Goal: Information Seeking & Learning: Learn about a topic

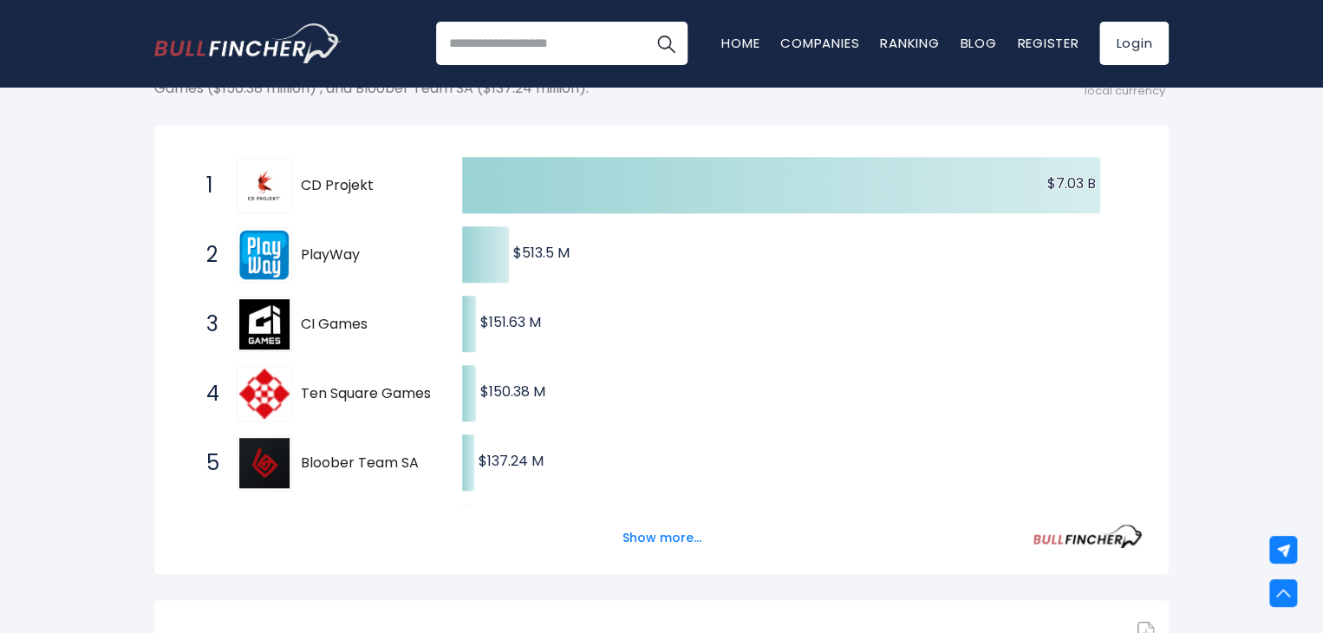
drag, startPoint x: 364, startPoint y: 251, endPoint x: 308, endPoint y: 254, distance: 56.4
click at [308, 254] on span "PlayWay" at bounding box center [366, 255] width 131 height 18
click at [318, 255] on span "PlayWay" at bounding box center [366, 255] width 131 height 18
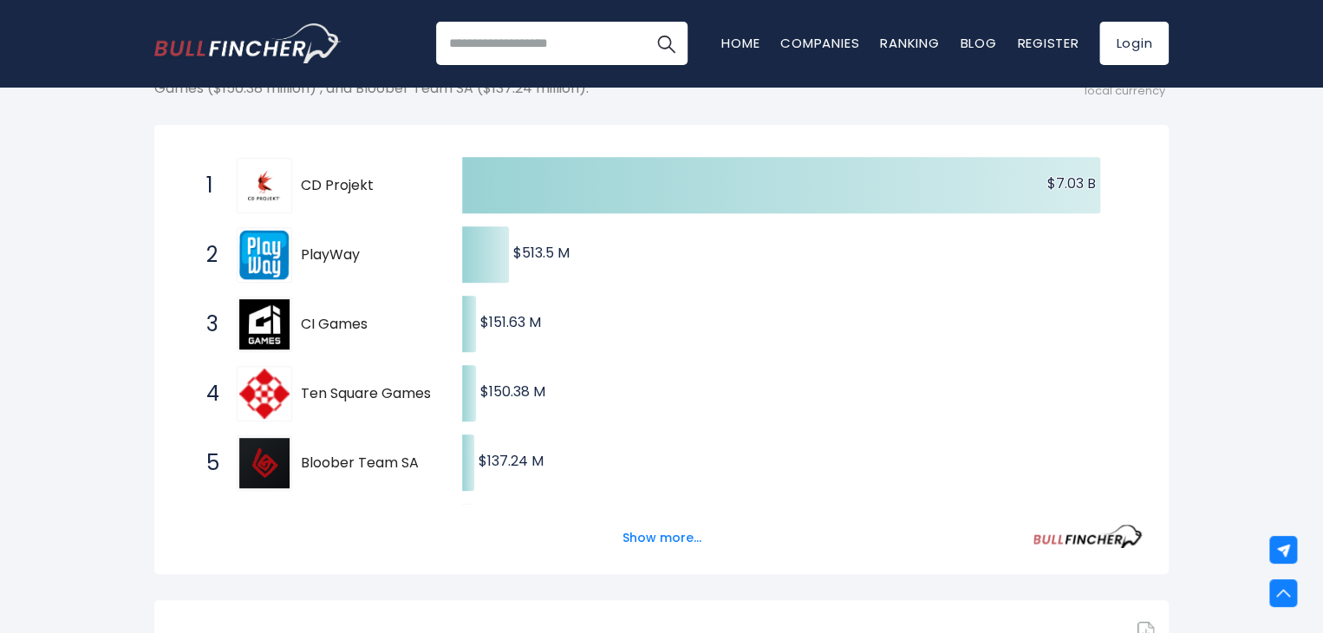
click at [318, 255] on span "PlayWay" at bounding box center [366, 255] width 131 height 18
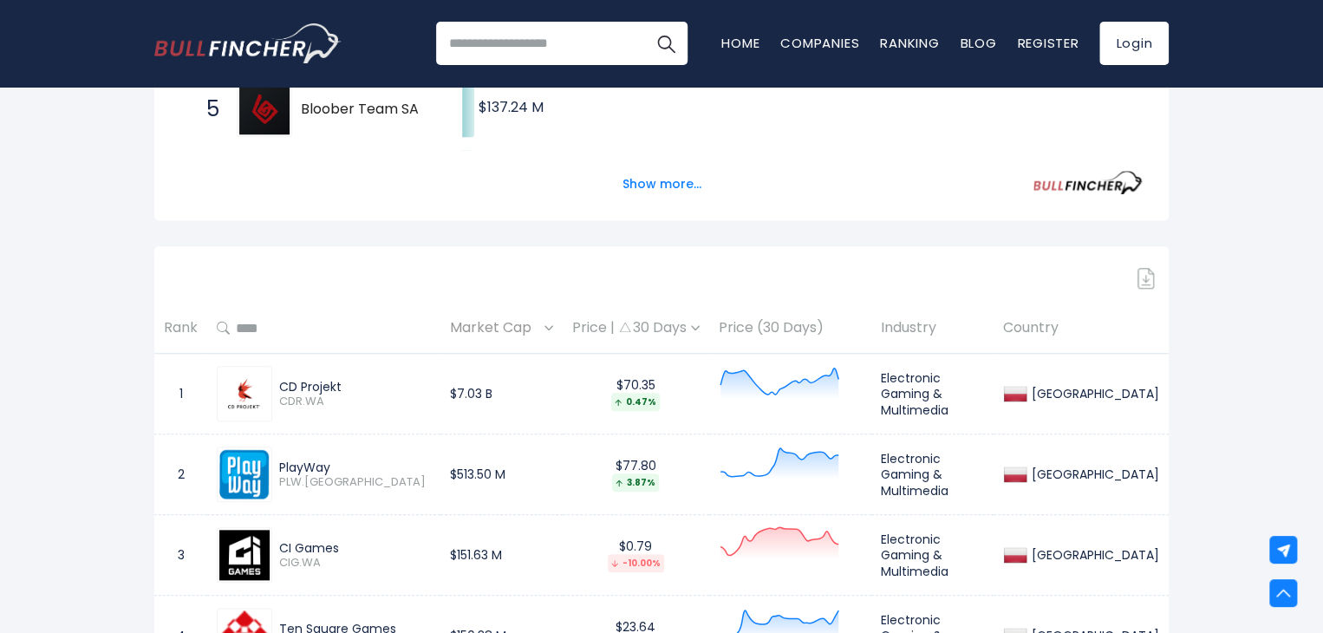
scroll to position [806, 0]
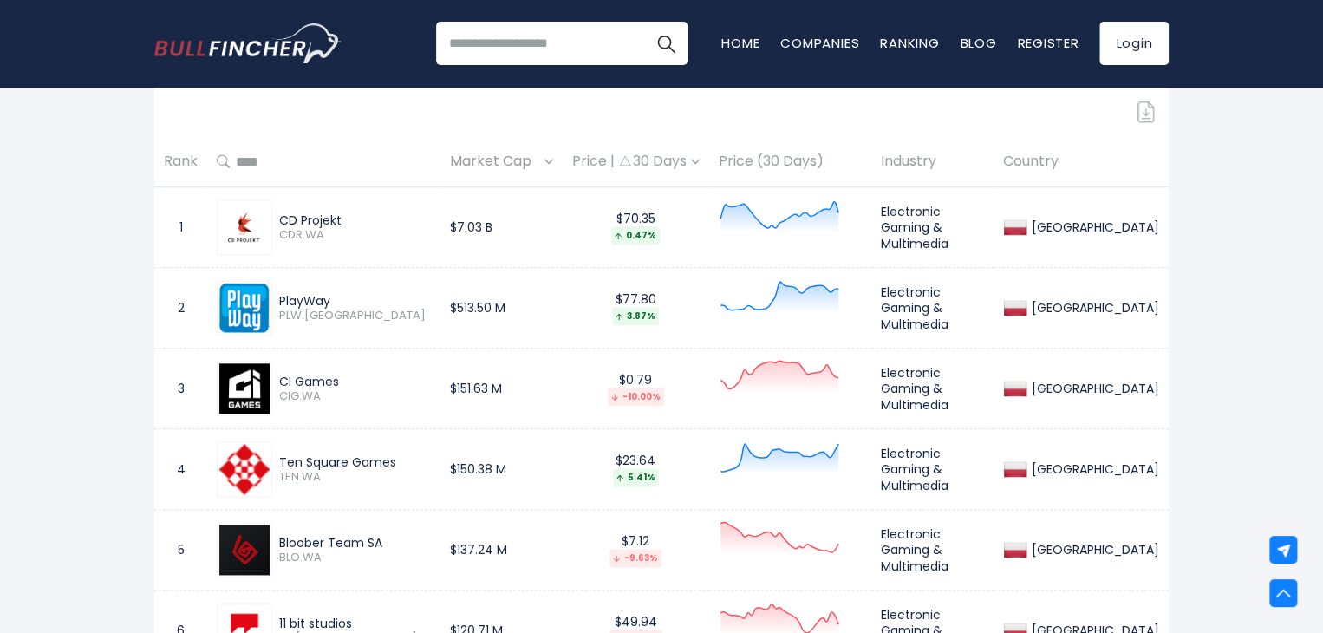
drag, startPoint x: 340, startPoint y: 292, endPoint x: 280, endPoint y: 296, distance: 59.9
click at [280, 296] on div "PlayWay" at bounding box center [355, 301] width 152 height 16
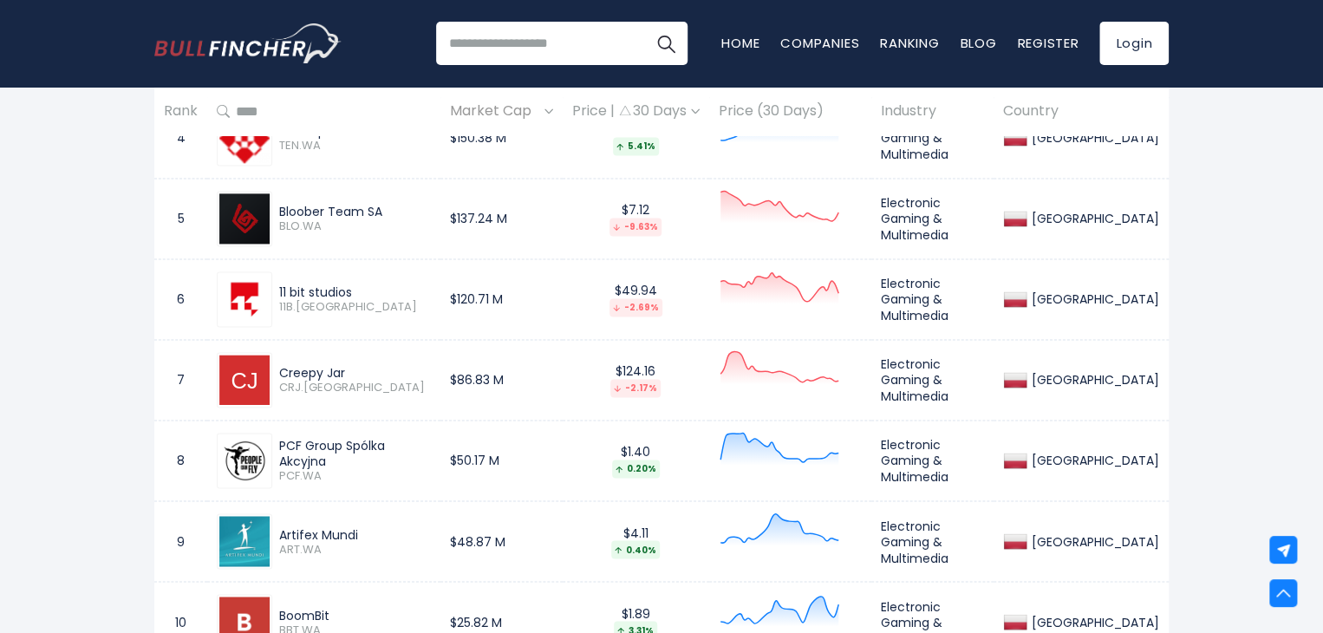
scroll to position [1239, 0]
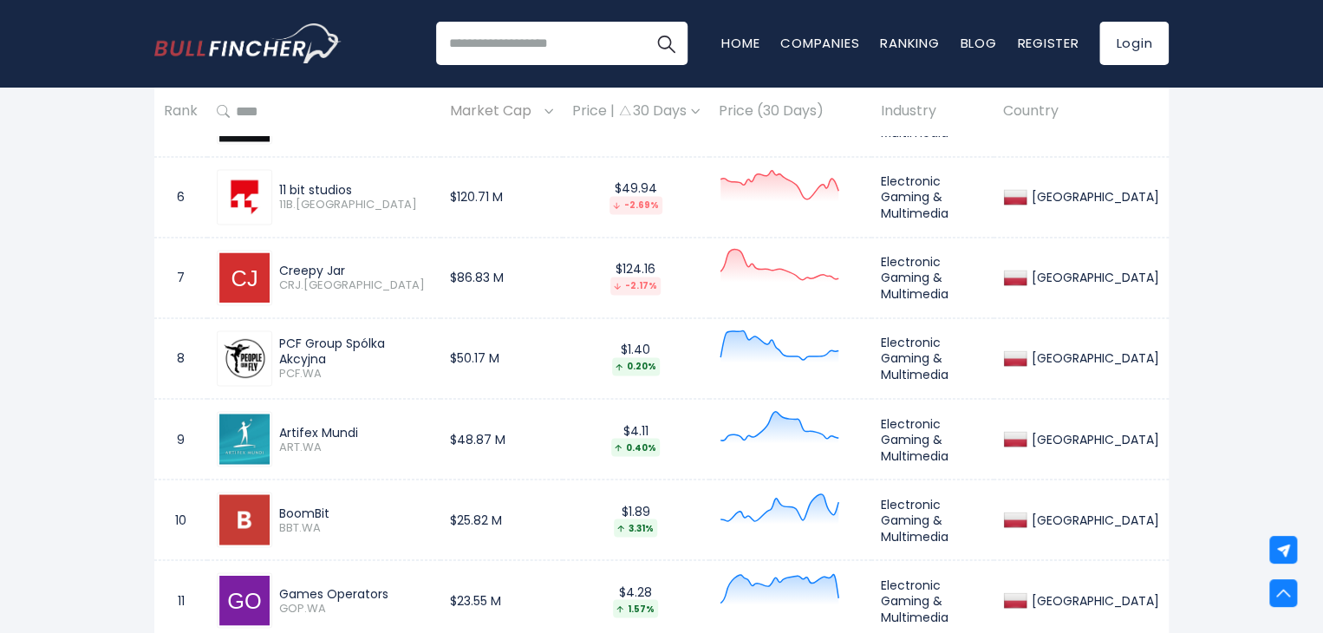
drag, startPoint x: 354, startPoint y: 260, endPoint x: 274, endPoint y: 268, distance: 80.2
click at [274, 268] on div "Creepy Jar CRJ.[GEOGRAPHIC_DATA]" at bounding box center [324, 277] width 214 height 55
click at [65, 271] on div "[GEOGRAPHIC_DATA] Entire World 30,364 [GEOGRAPHIC_DATA]" at bounding box center [661, 247] width 1323 height 2747
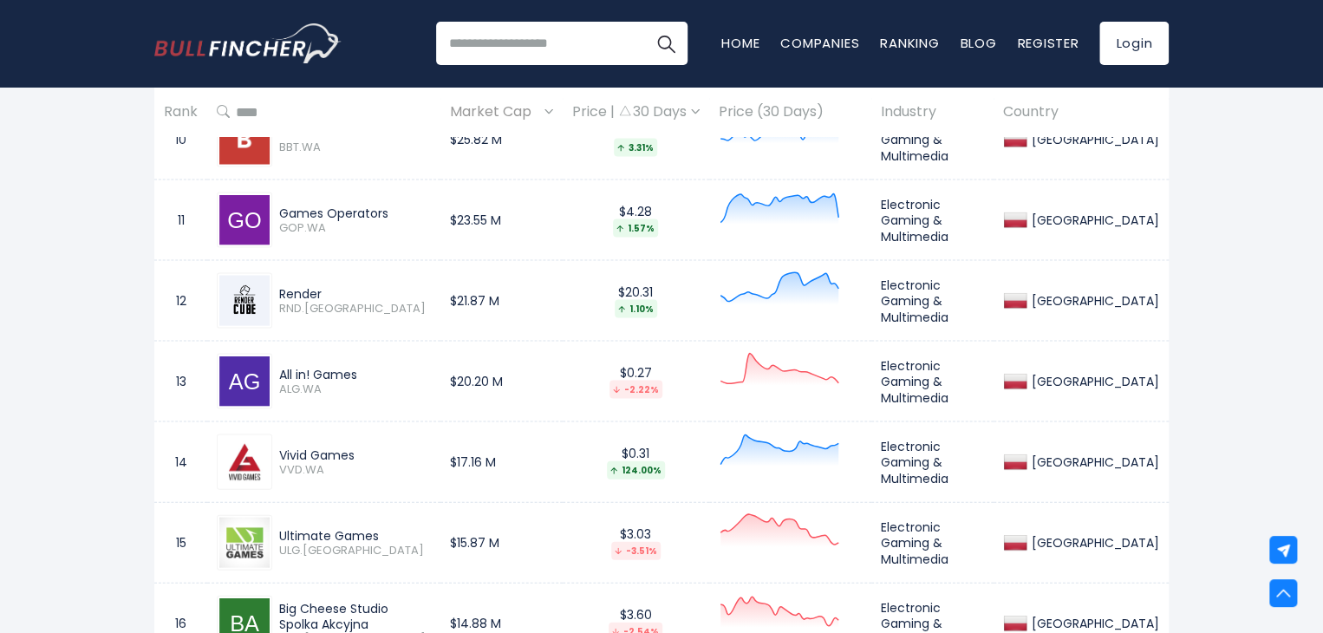
scroll to position [1673, 0]
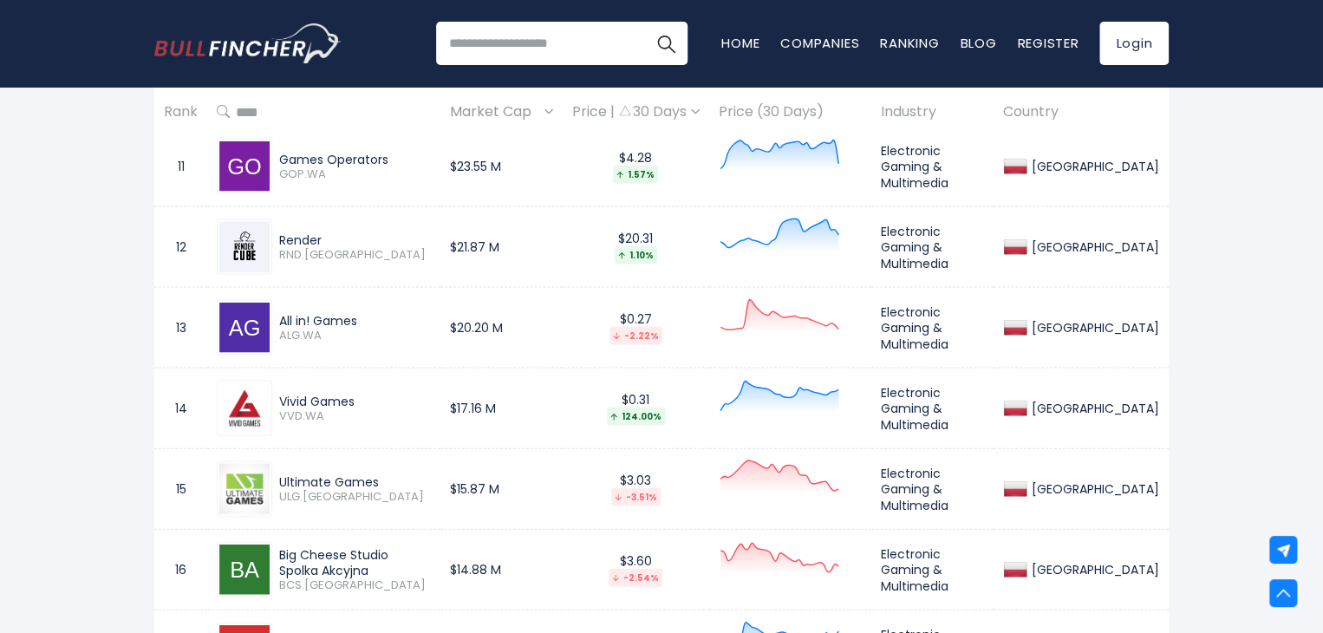
click at [310, 238] on div "Render" at bounding box center [355, 240] width 152 height 16
drag, startPoint x: 363, startPoint y: 315, endPoint x: 274, endPoint y: 313, distance: 89.3
click at [274, 313] on div "All in! Games ALG.WA" at bounding box center [351, 328] width 159 height 30
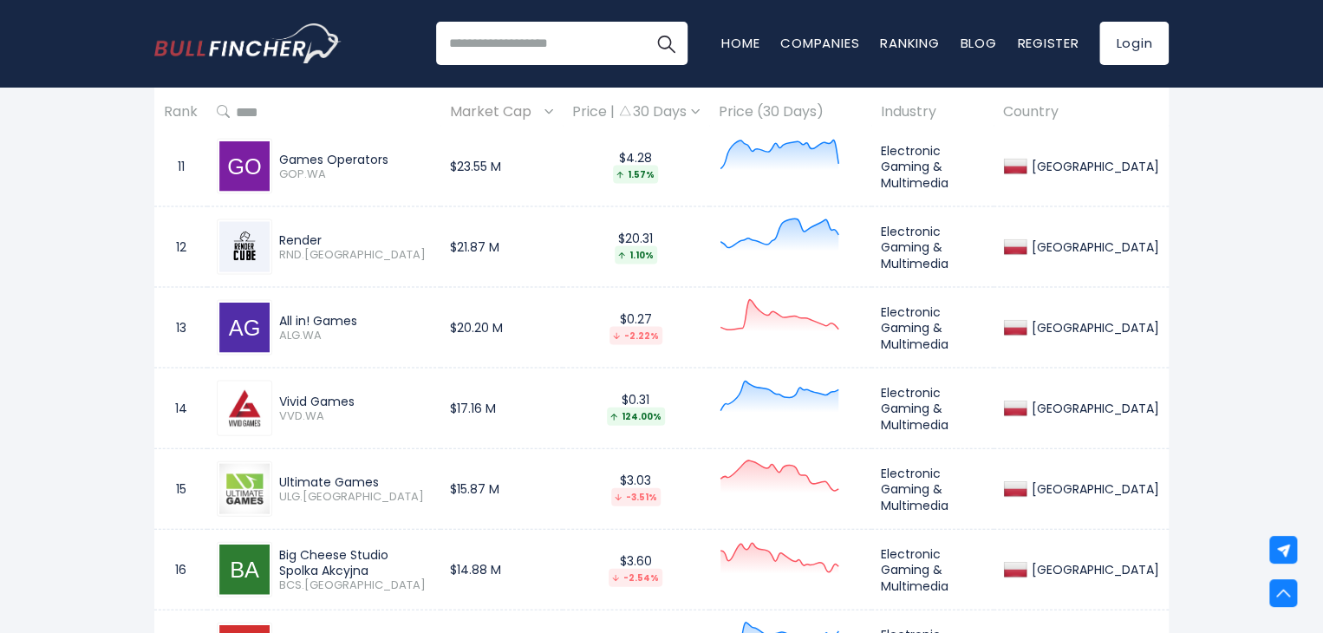
click at [356, 153] on div "Games Operators" at bounding box center [355, 160] width 152 height 16
click at [337, 323] on div "All in! Games" at bounding box center [355, 321] width 152 height 16
click at [323, 400] on div "Vivid Games" at bounding box center [355, 402] width 152 height 16
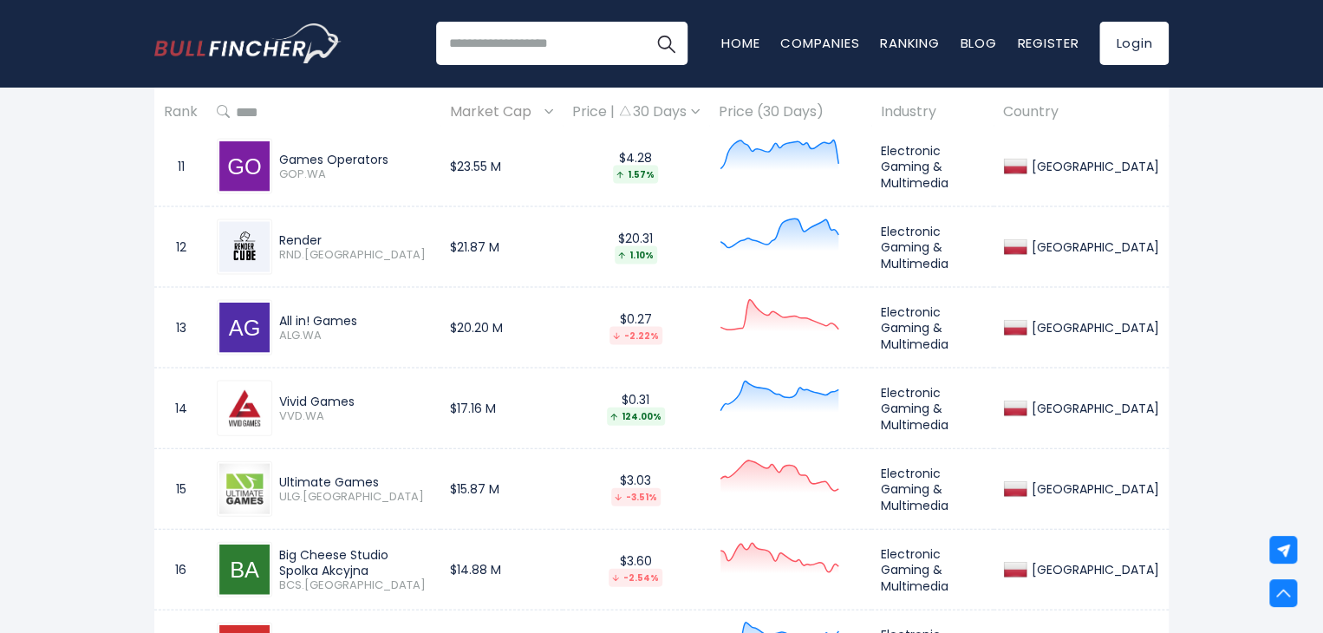
click at [323, 400] on div "Vivid Games" at bounding box center [355, 402] width 152 height 16
click at [307, 475] on div "Ultimate Games" at bounding box center [355, 482] width 152 height 16
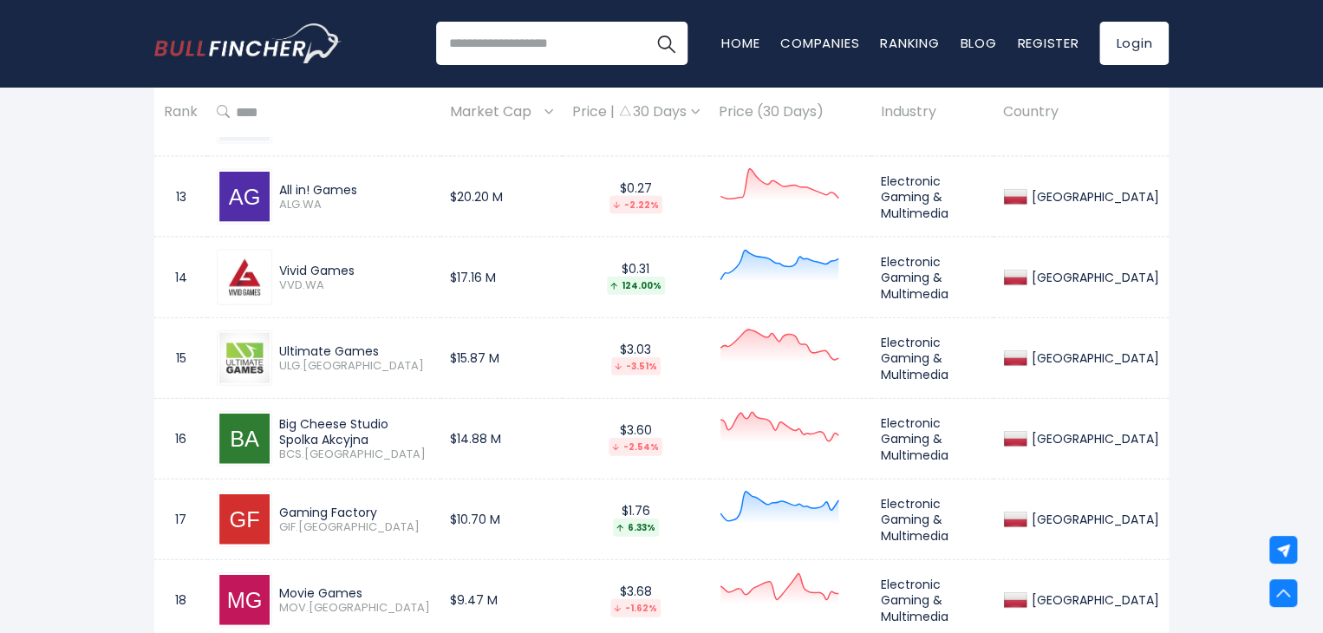
scroll to position [1846, 0]
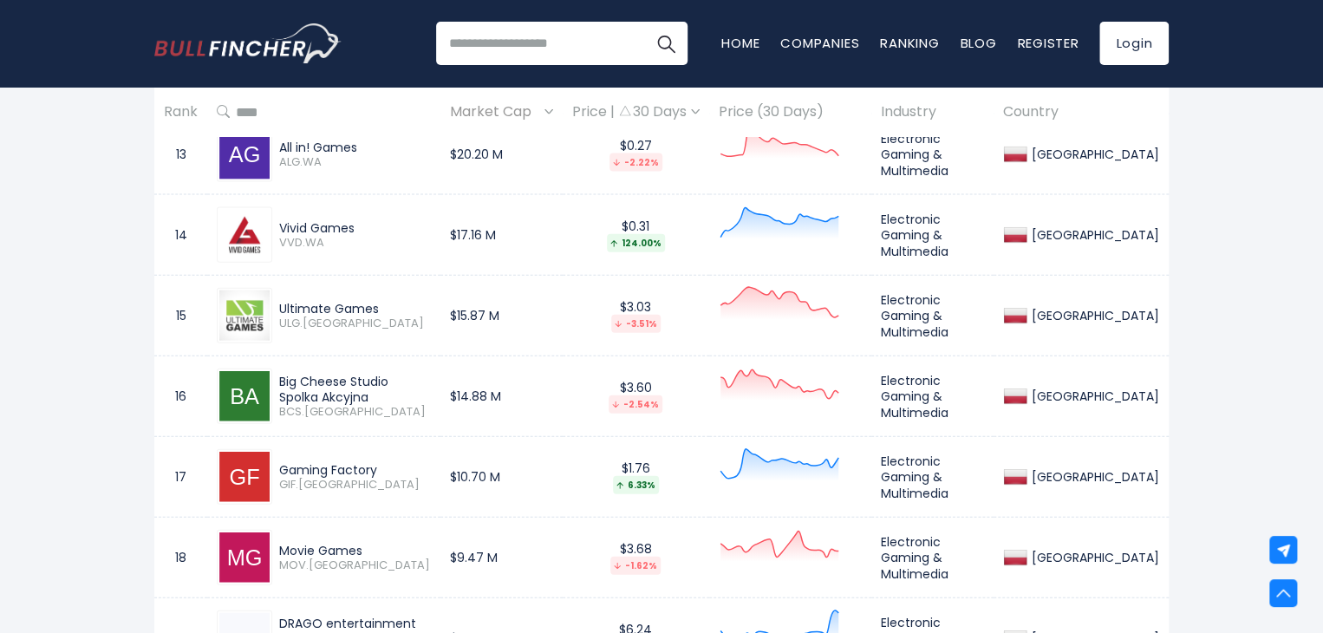
click at [344, 374] on div "Big Cheese Studio Spolka Akcyjna" at bounding box center [355, 389] width 152 height 31
click at [323, 462] on div "Gaming Factory" at bounding box center [355, 470] width 152 height 16
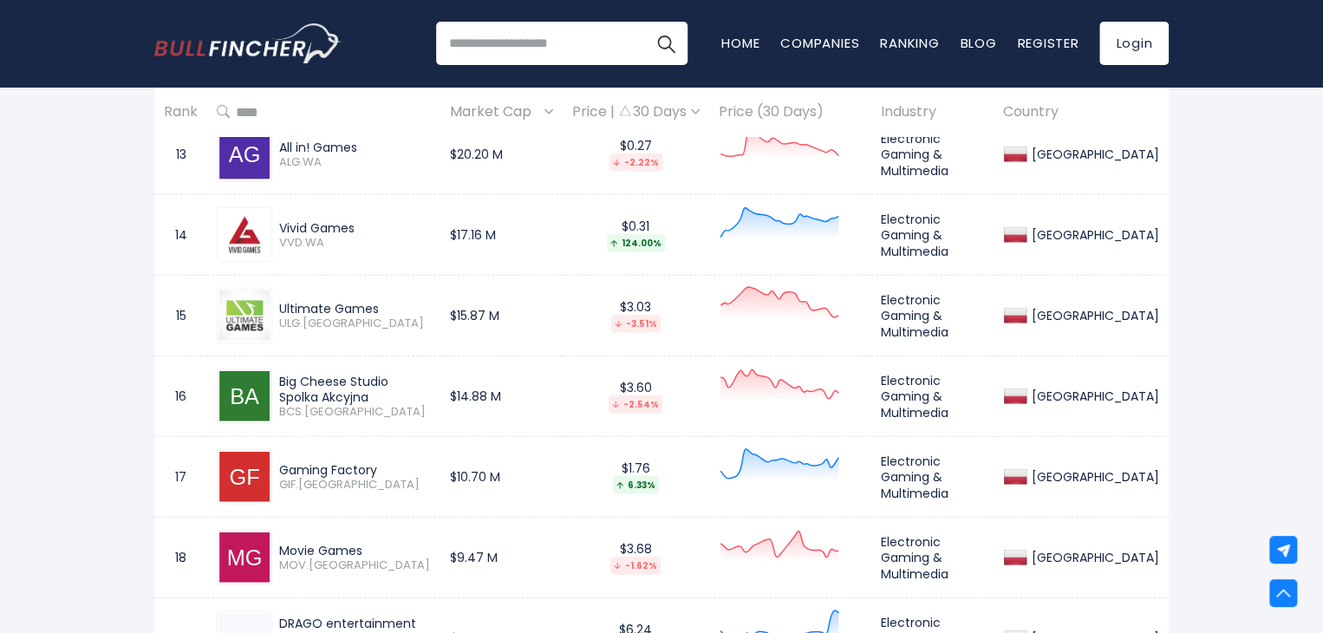
click at [323, 462] on div "Gaming Factory" at bounding box center [355, 470] width 152 height 16
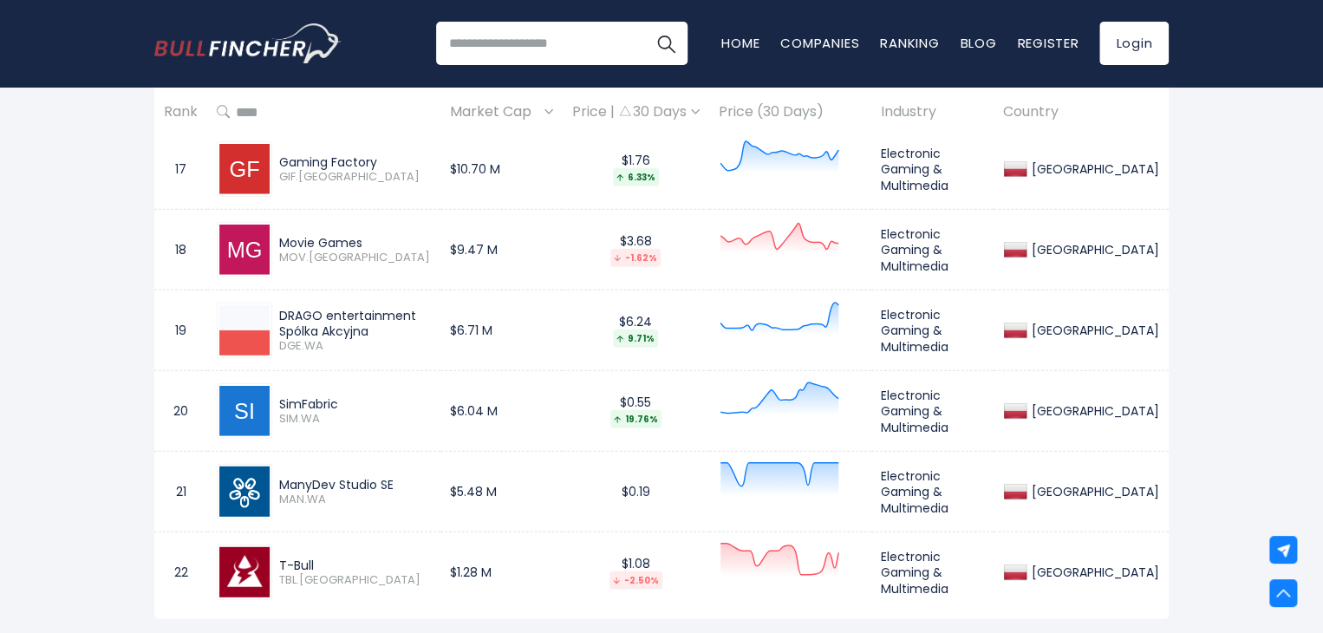
scroll to position [2193, 0]
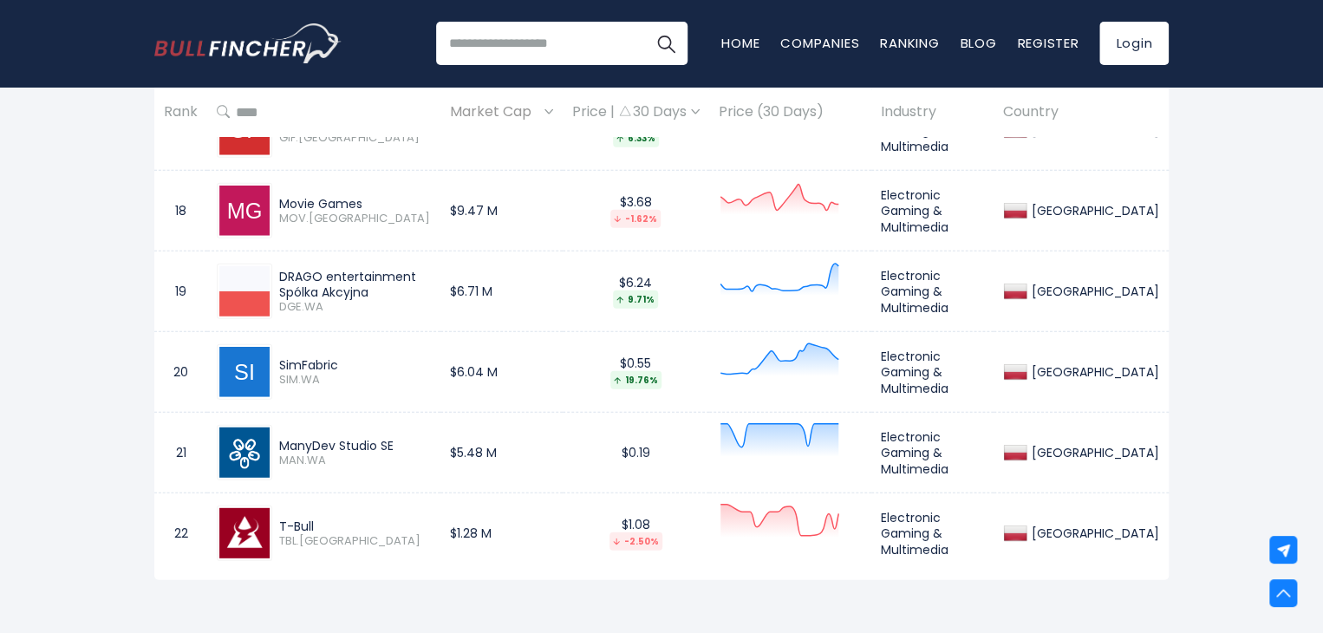
drag, startPoint x: 284, startPoint y: 271, endPoint x: 340, endPoint y: 291, distance: 60.1
click at [340, 291] on div "DRAGO entertainment Spólka Akcyjna" at bounding box center [355, 284] width 152 height 31
click at [316, 357] on div "SimFabric" at bounding box center [355, 365] width 152 height 16
click at [312, 441] on div "ManyDev Studio SE" at bounding box center [355, 446] width 152 height 16
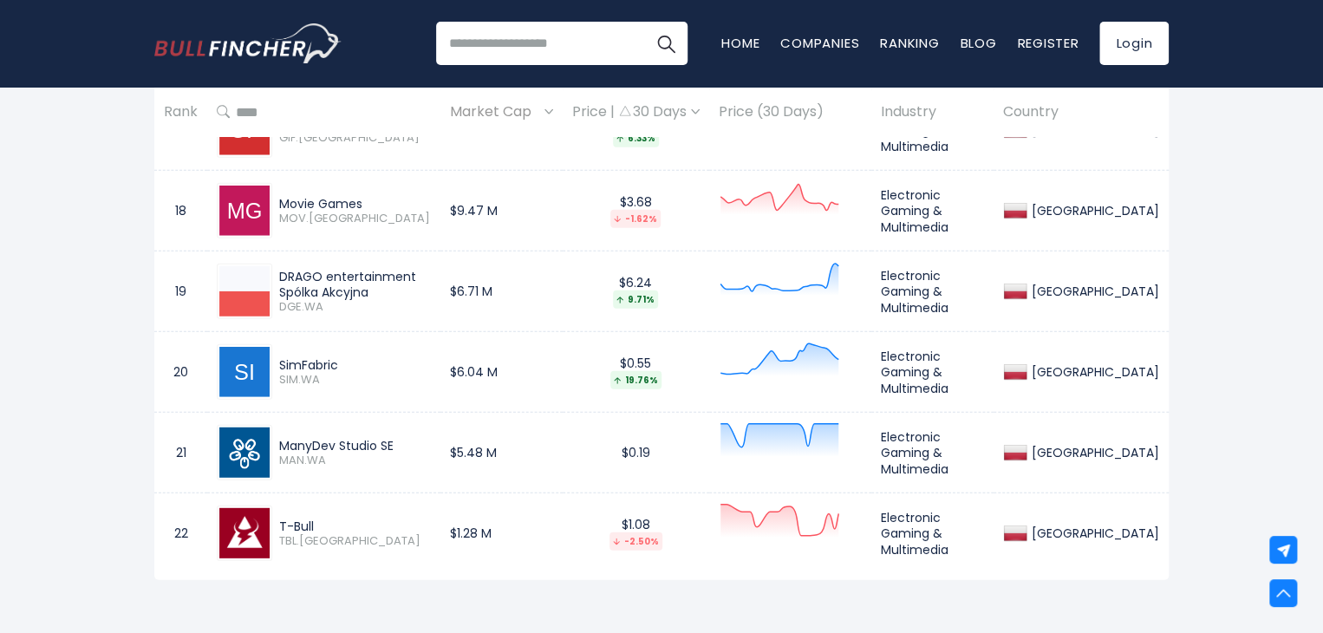
click at [312, 440] on div "ManyDev Studio SE" at bounding box center [355, 446] width 152 height 16
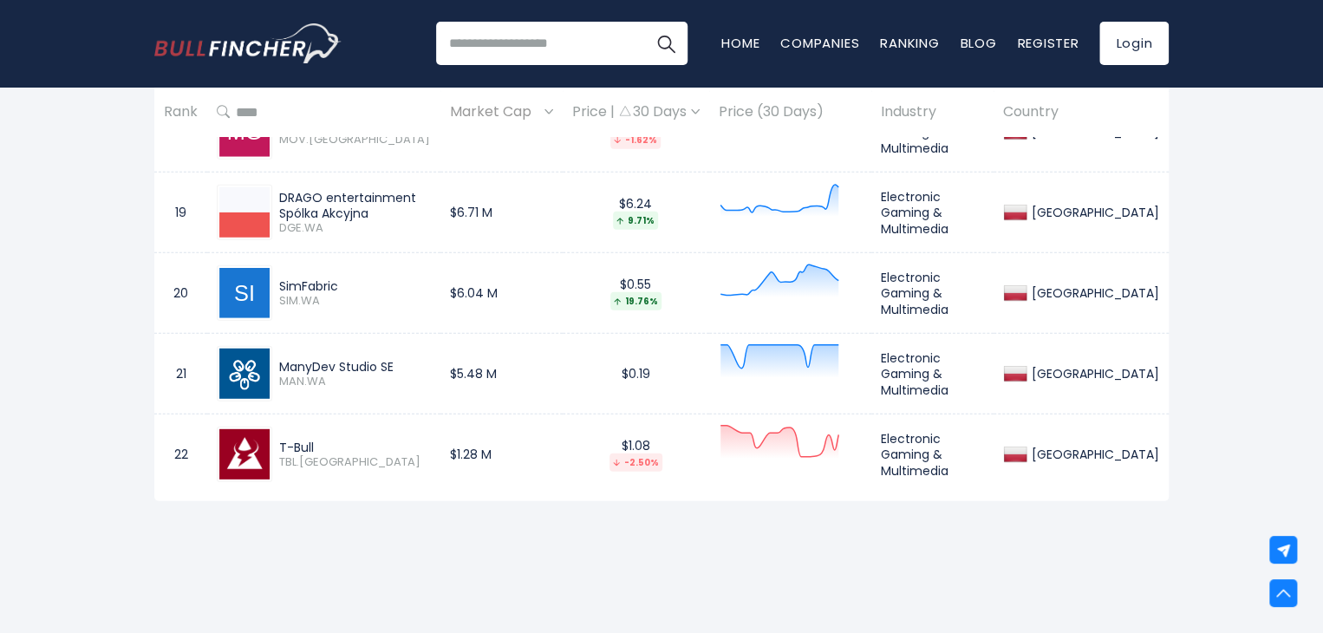
scroll to position [2280, 0]
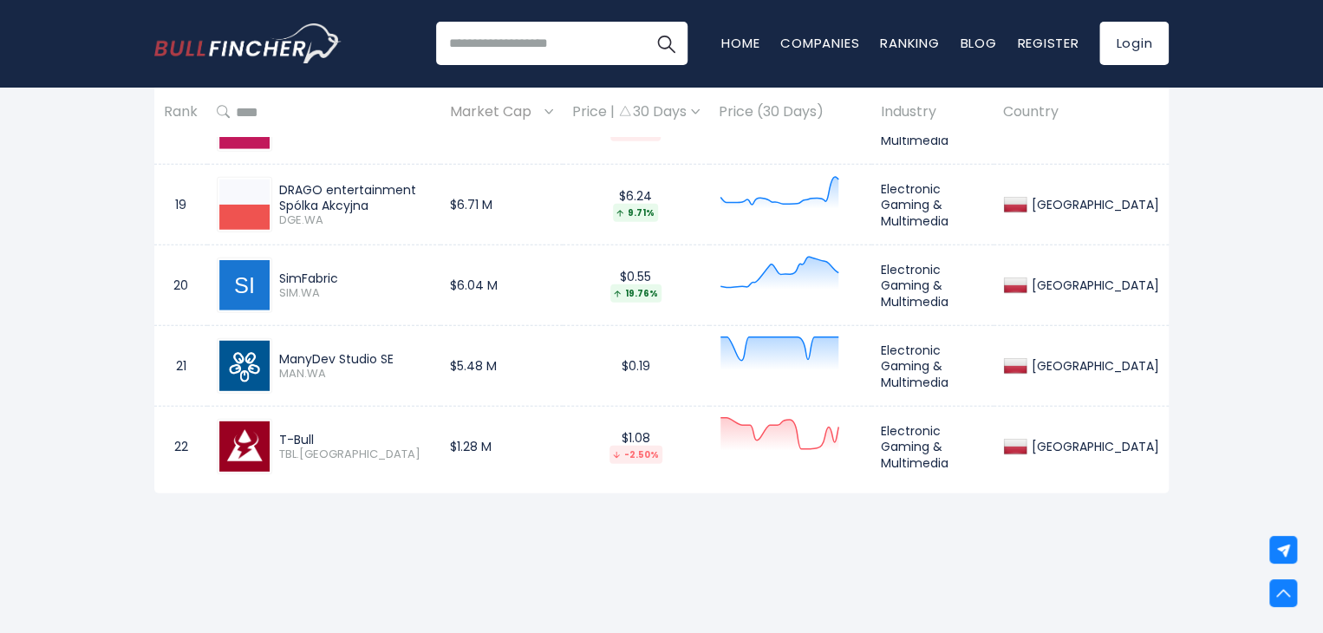
click at [289, 434] on div "T-Bull" at bounding box center [355, 440] width 152 height 16
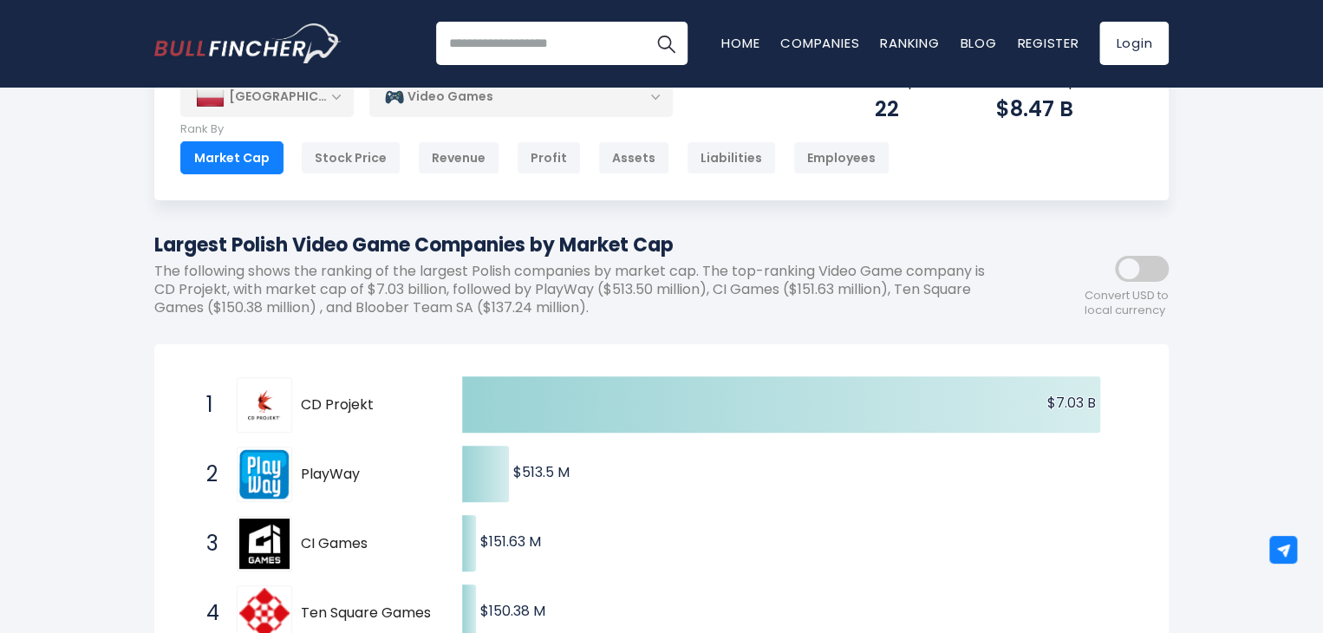
scroll to position [285, 0]
